Goal: Task Accomplishment & Management: Manage account settings

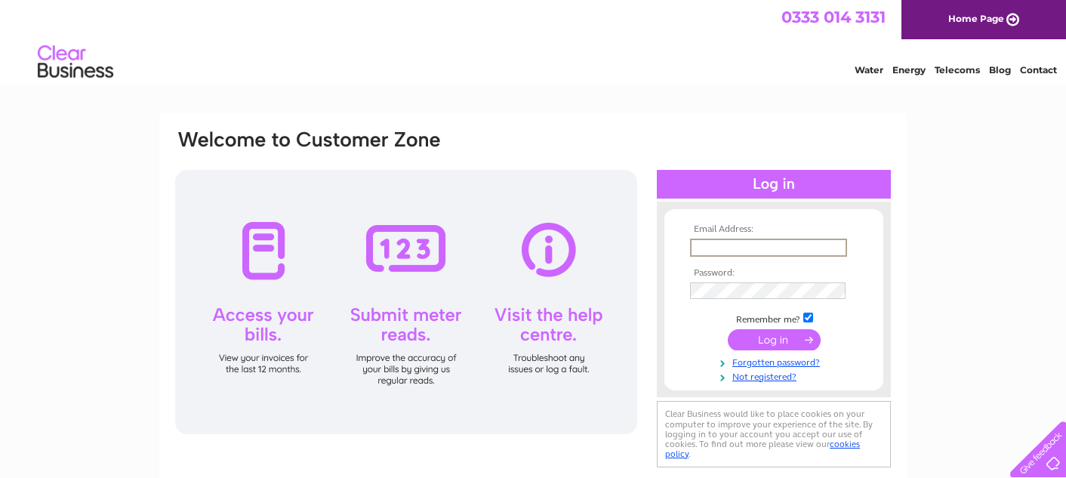
click at [798, 254] on input "text" at bounding box center [768, 248] width 157 height 18
click at [701, 253] on input "text" at bounding box center [768, 248] width 157 height 18
type input "bridgenessminerswelfare@hotmail.com"
click at [738, 342] on input "submit" at bounding box center [774, 338] width 93 height 21
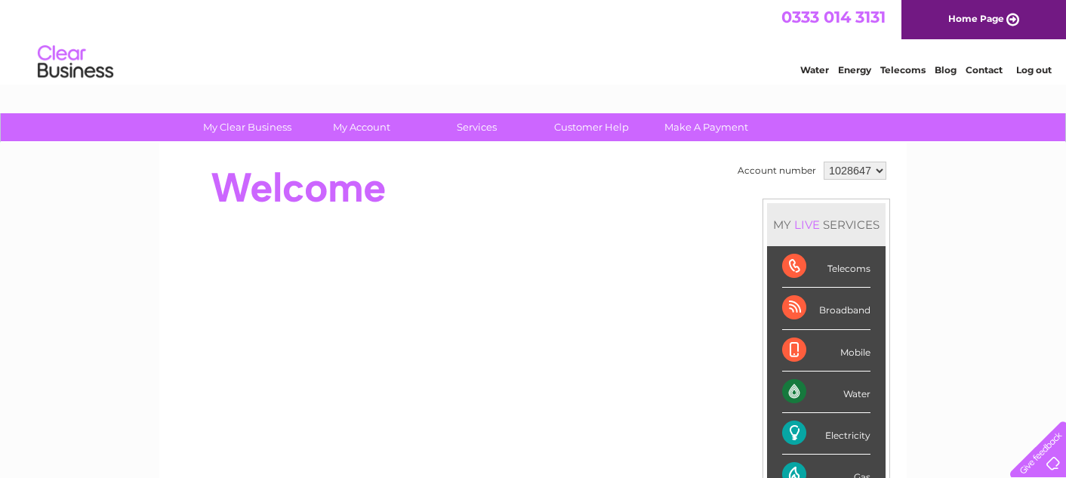
click at [776, 335] on li "Mobile" at bounding box center [826, 351] width 119 height 42
click at [575, 192] on div at bounding box center [449, 188] width 550 height 60
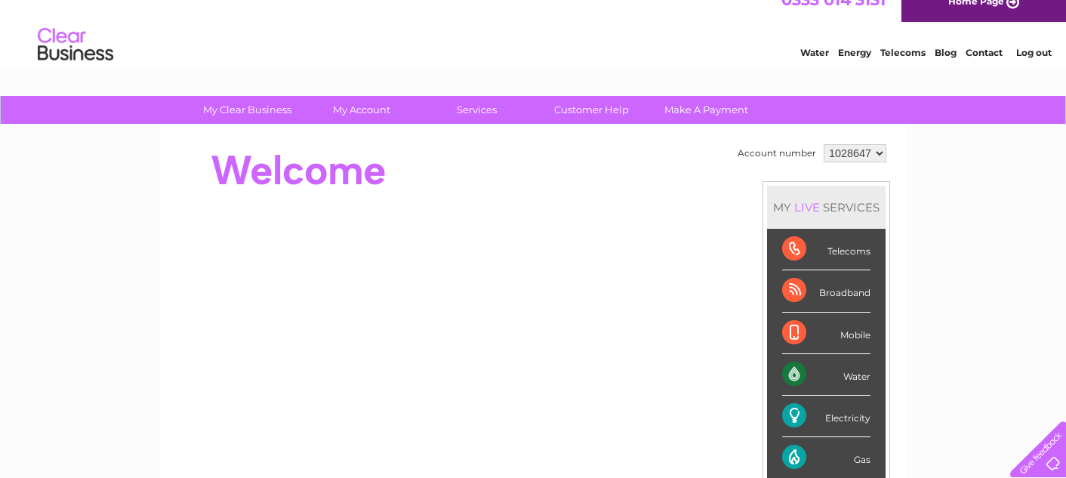
scroll to position [10, 0]
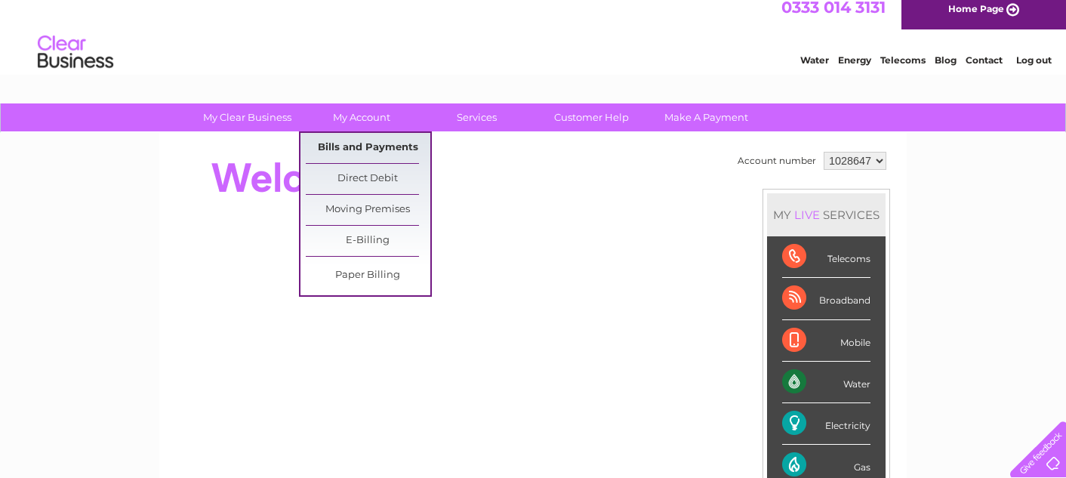
click at [396, 143] on link "Bills and Payments" at bounding box center [368, 148] width 125 height 30
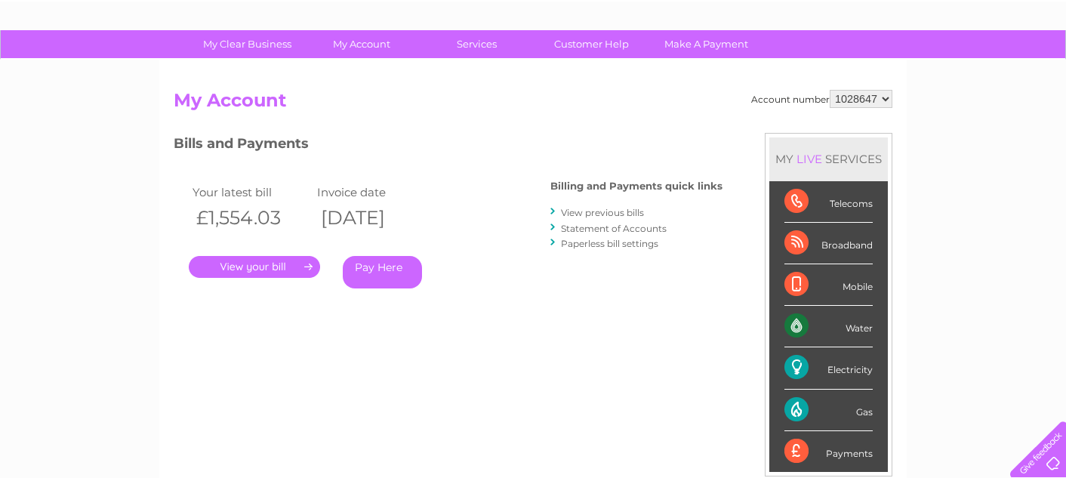
scroll to position [109, 0]
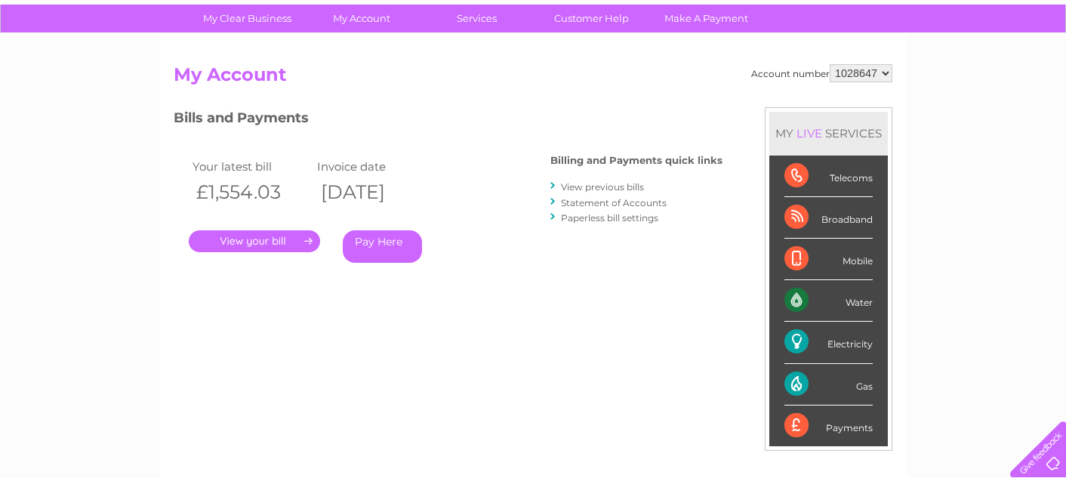
click at [576, 187] on link "View previous bills" at bounding box center [602, 186] width 83 height 11
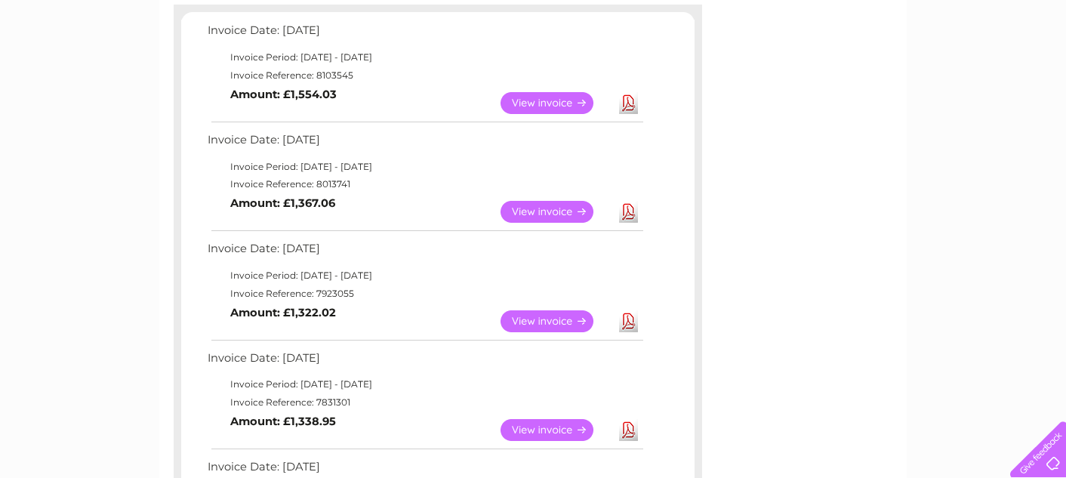
scroll to position [269, 0]
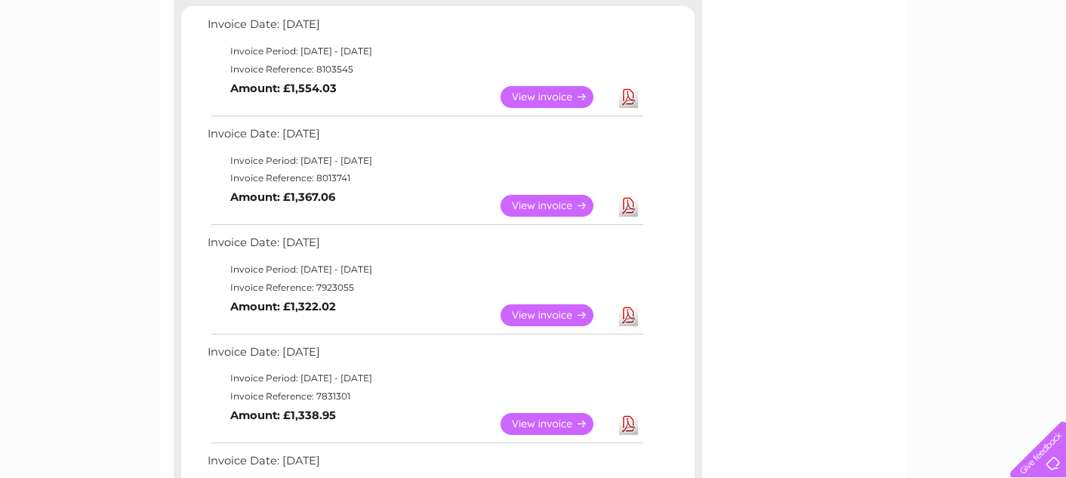
click at [528, 319] on link "View" at bounding box center [555, 315] width 111 height 22
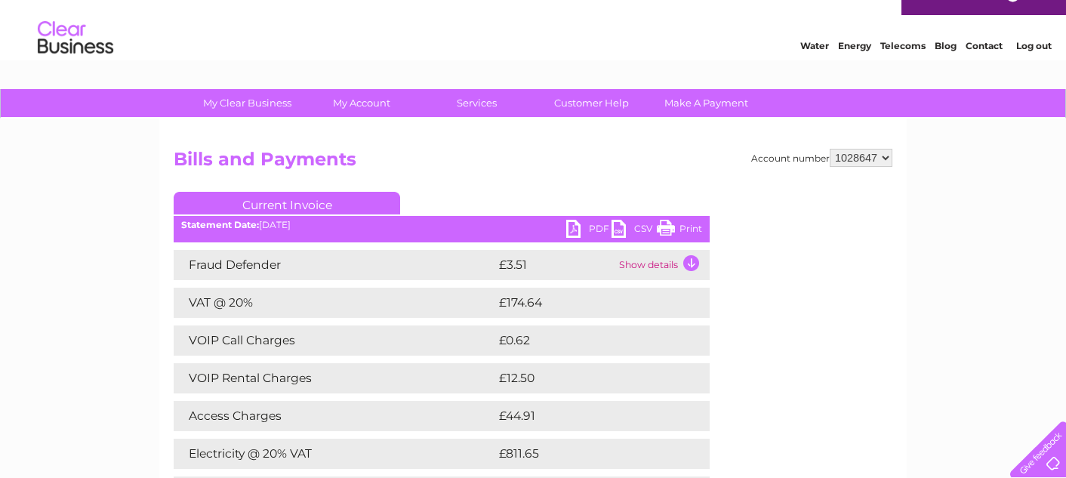
scroll to position [22, 0]
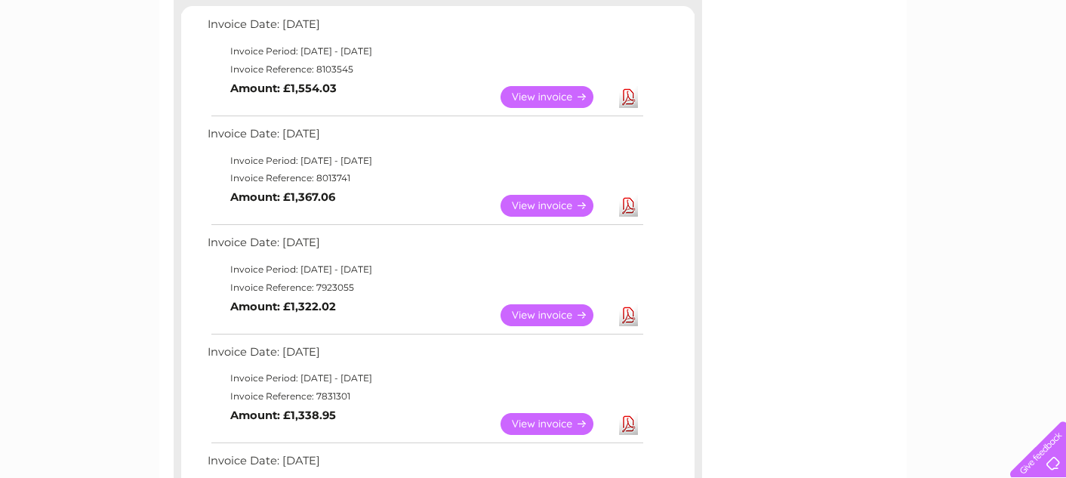
scroll to position [269, 0]
click at [527, 204] on link "View" at bounding box center [555, 206] width 111 height 22
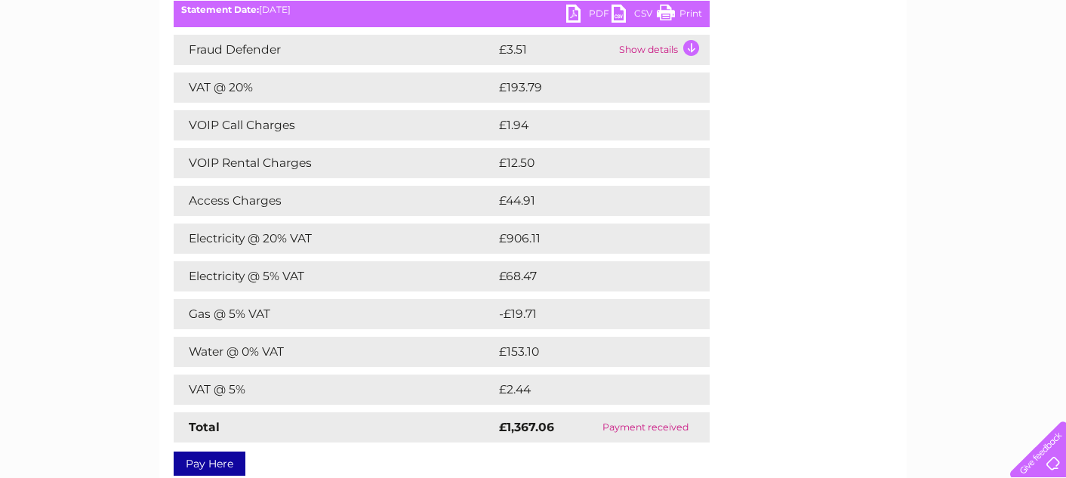
scroll to position [243, 0]
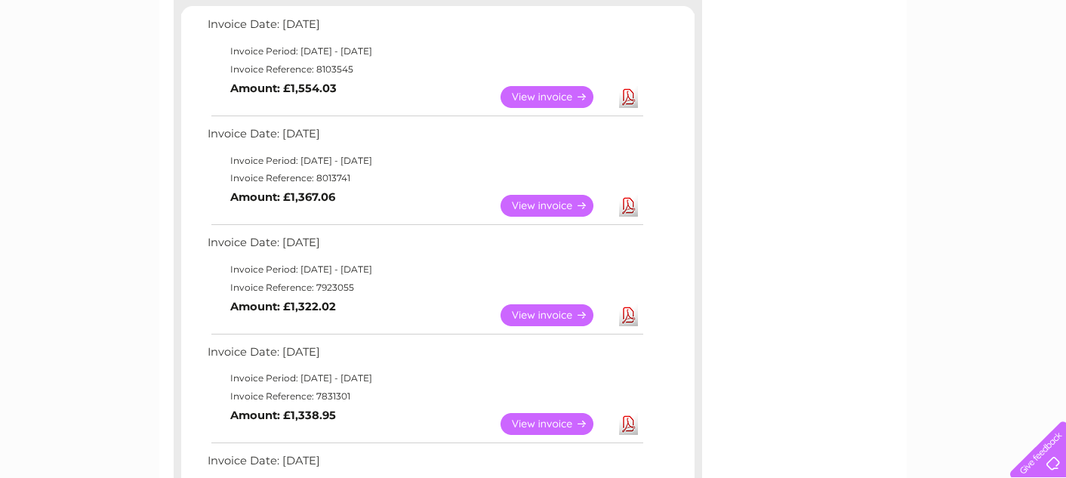
scroll to position [269, 0]
drag, startPoint x: 555, startPoint y: 95, endPoint x: 536, endPoint y: 95, distance: 18.9
click at [555, 95] on link "View" at bounding box center [555, 97] width 111 height 22
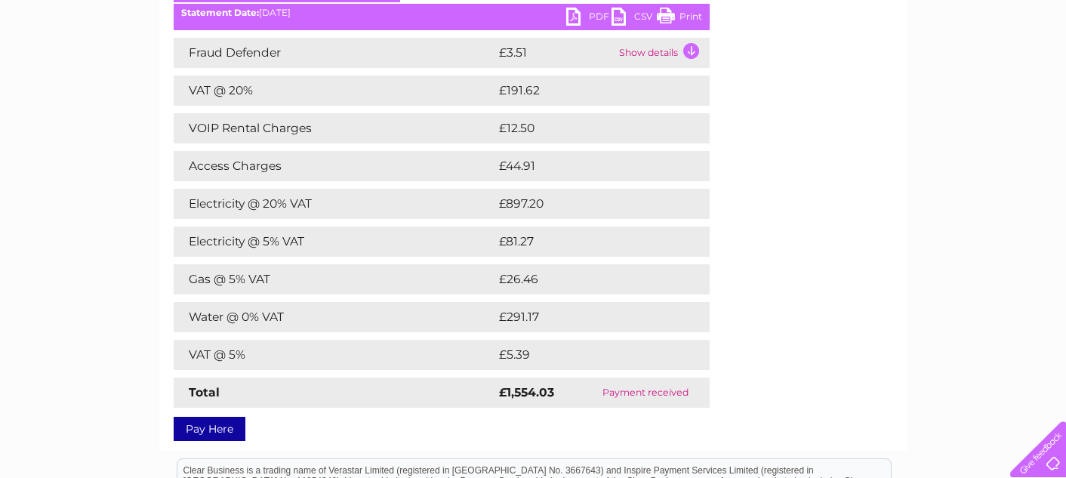
scroll to position [241, 0]
